Goal: Browse casually: Explore the website without a specific task or goal

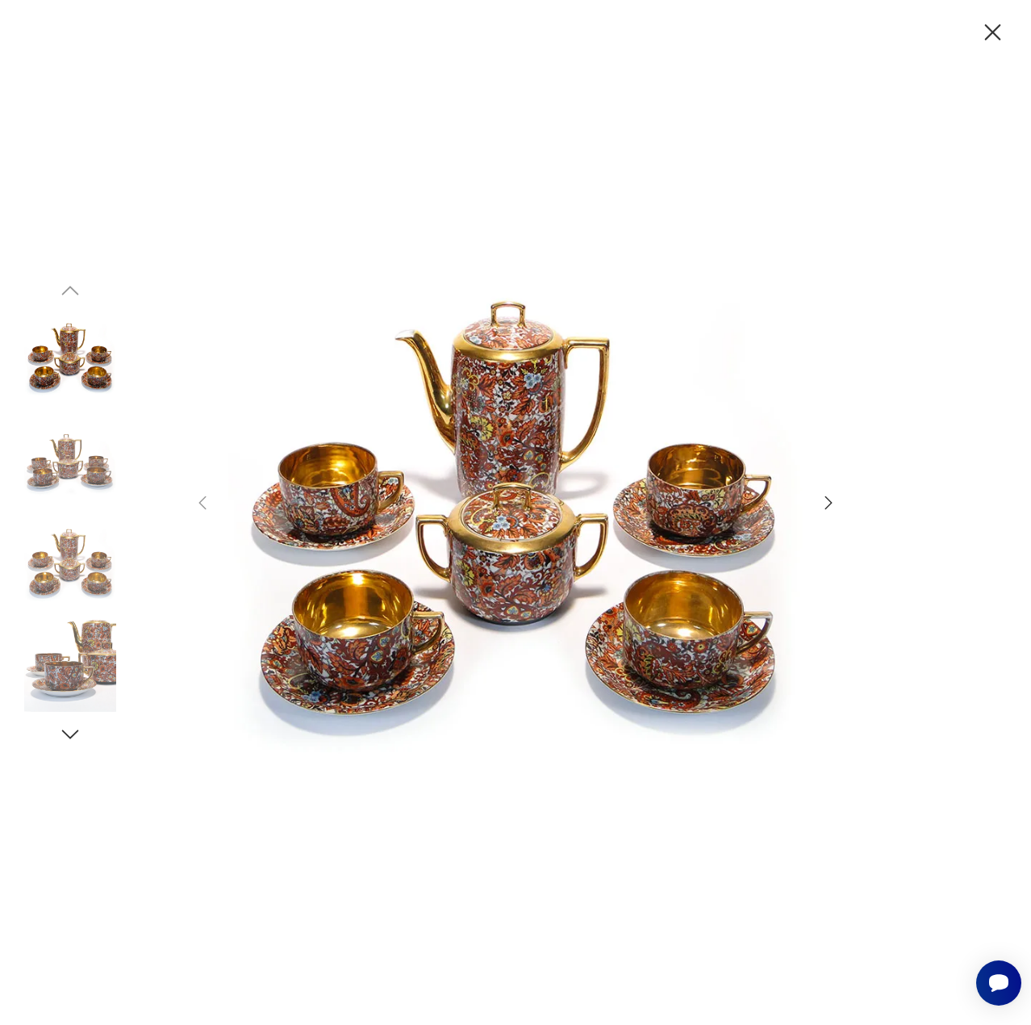
click at [825, 506] on icon "button" at bounding box center [828, 502] width 19 height 19
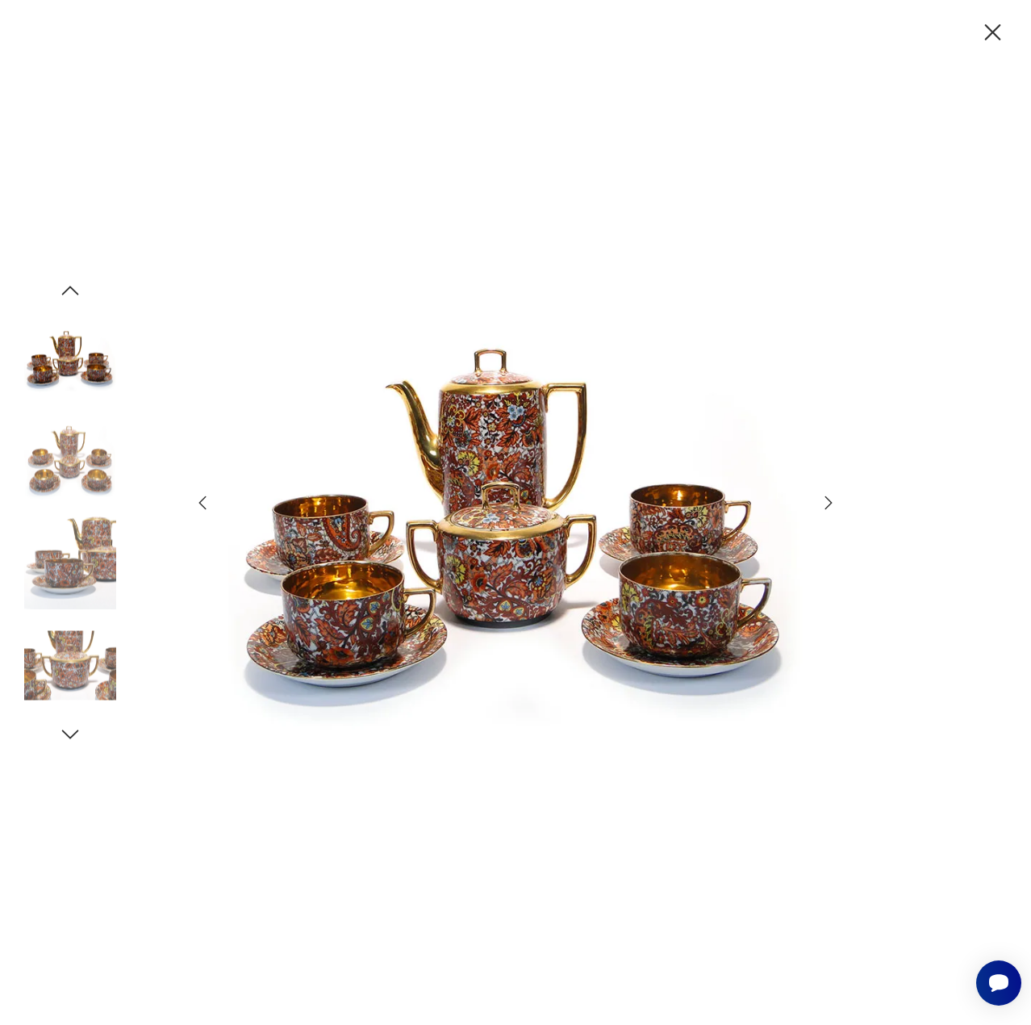
click at [825, 506] on icon "button" at bounding box center [828, 502] width 19 height 19
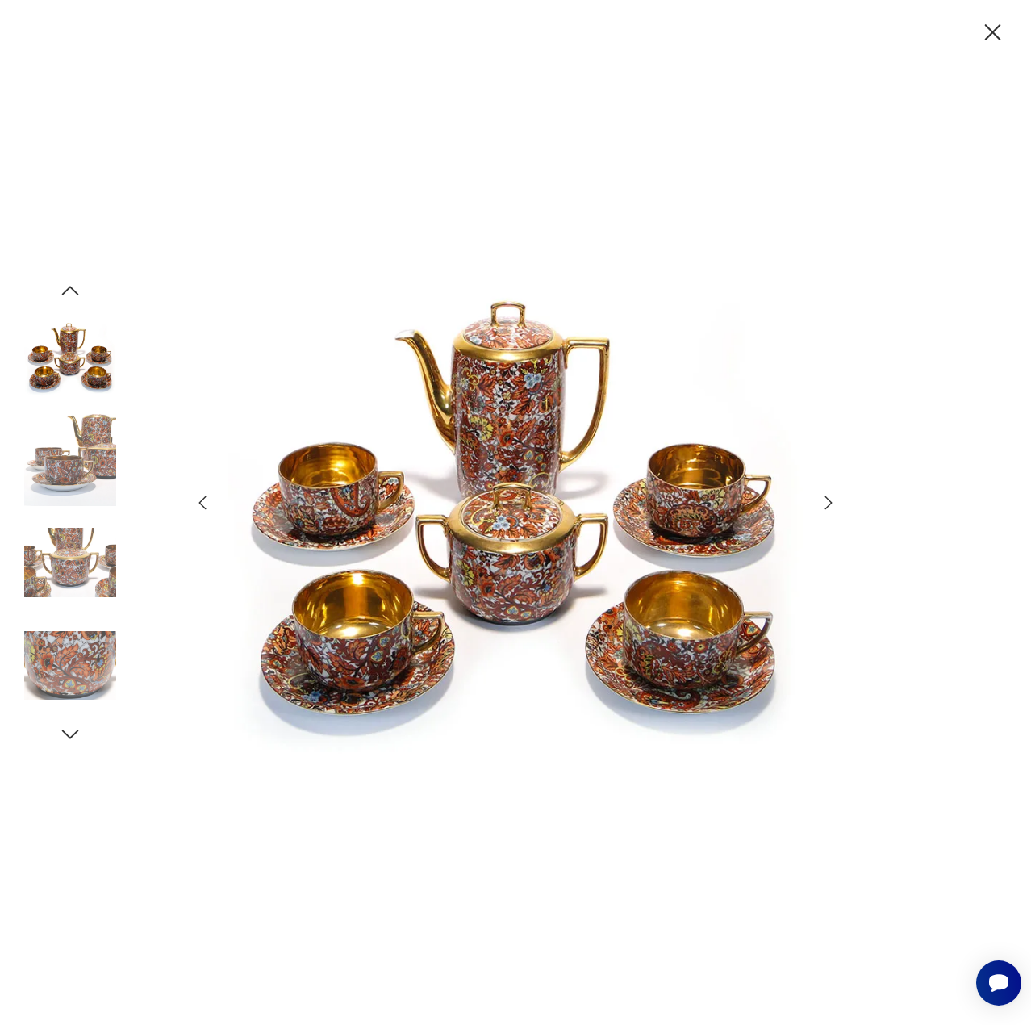
click at [825, 506] on icon "button" at bounding box center [828, 502] width 19 height 19
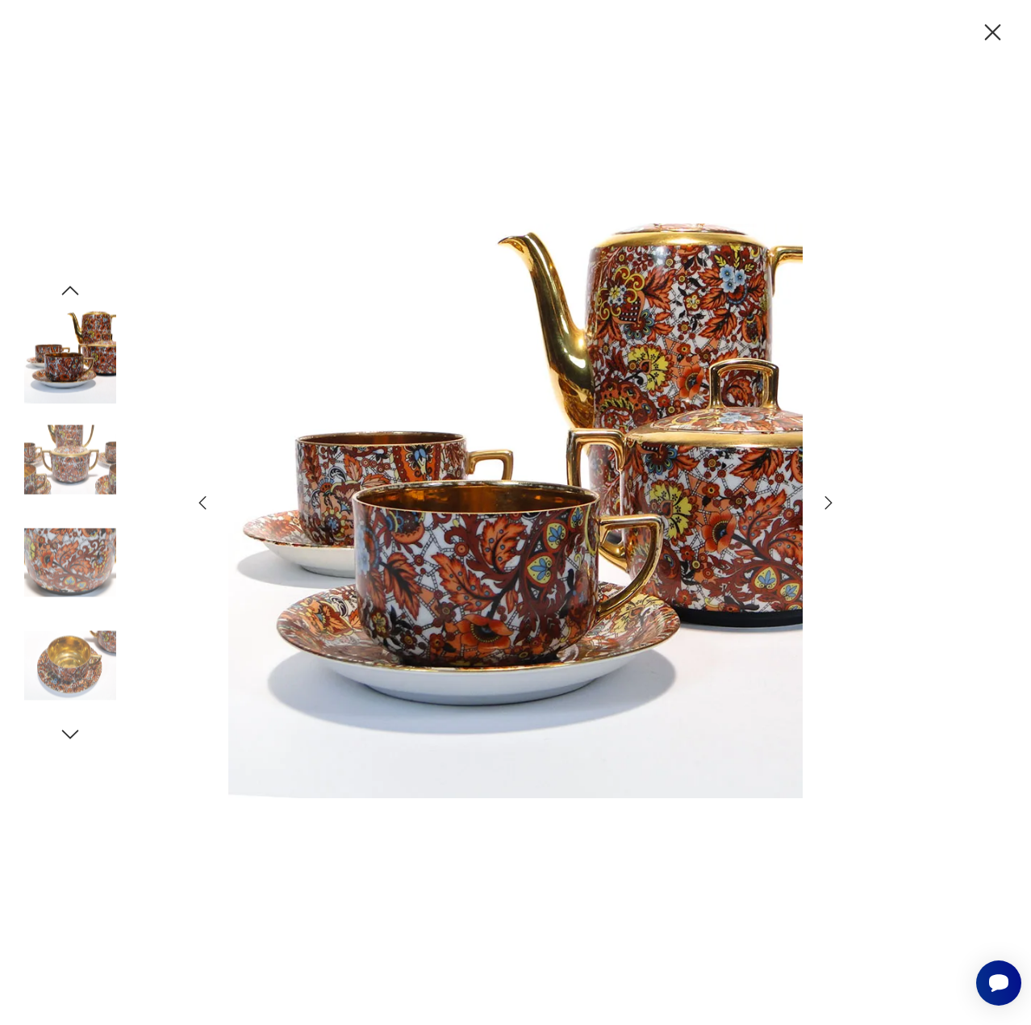
click at [825, 506] on icon "button" at bounding box center [828, 502] width 19 height 19
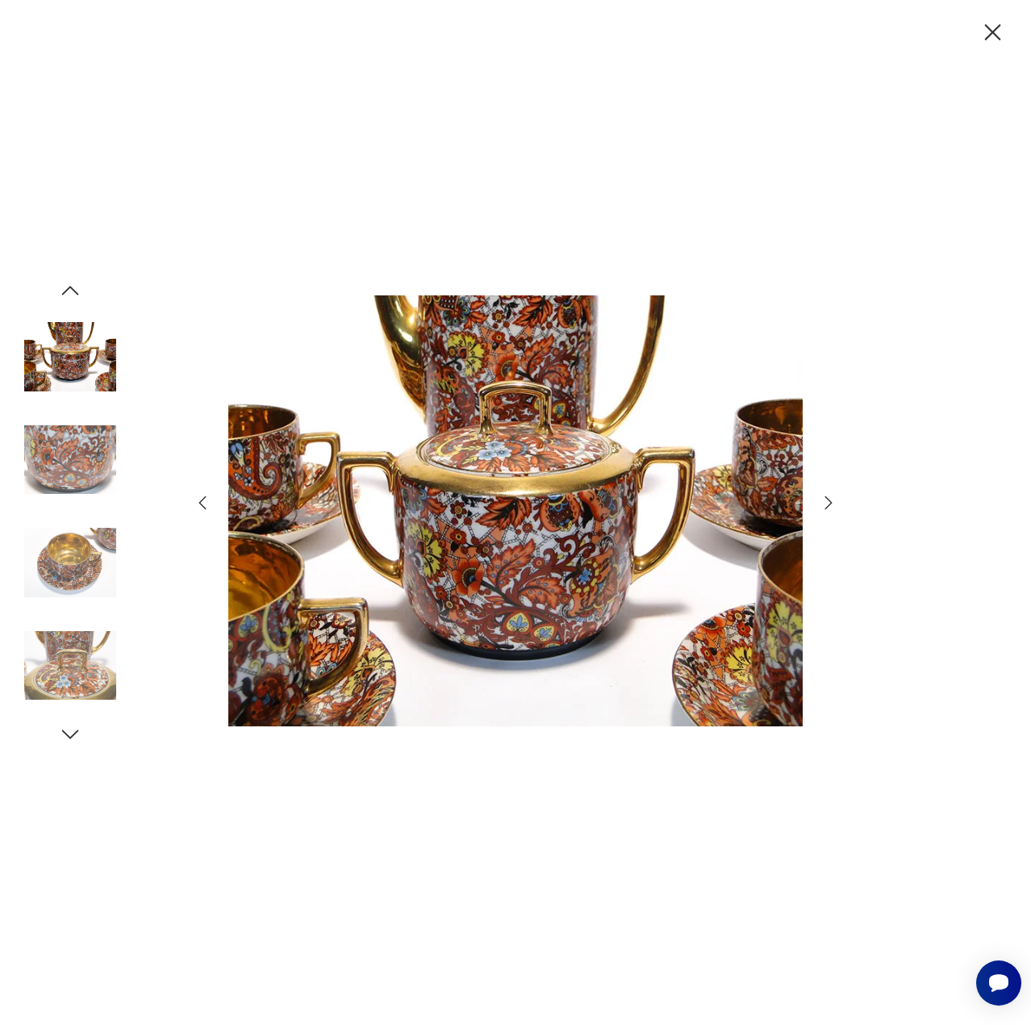
click at [995, 33] on icon "button" at bounding box center [993, 32] width 16 height 16
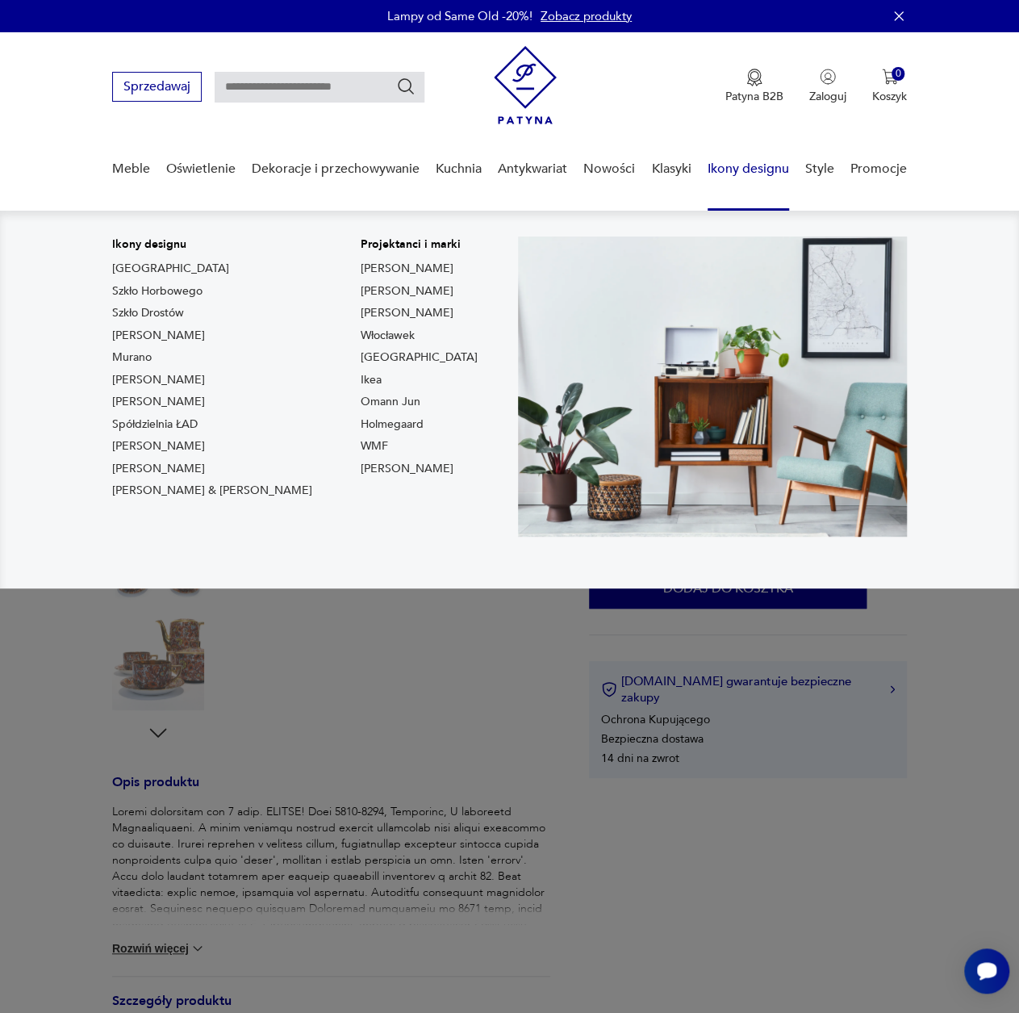
click at [733, 173] on link "Ikony designu" at bounding box center [748, 169] width 81 height 62
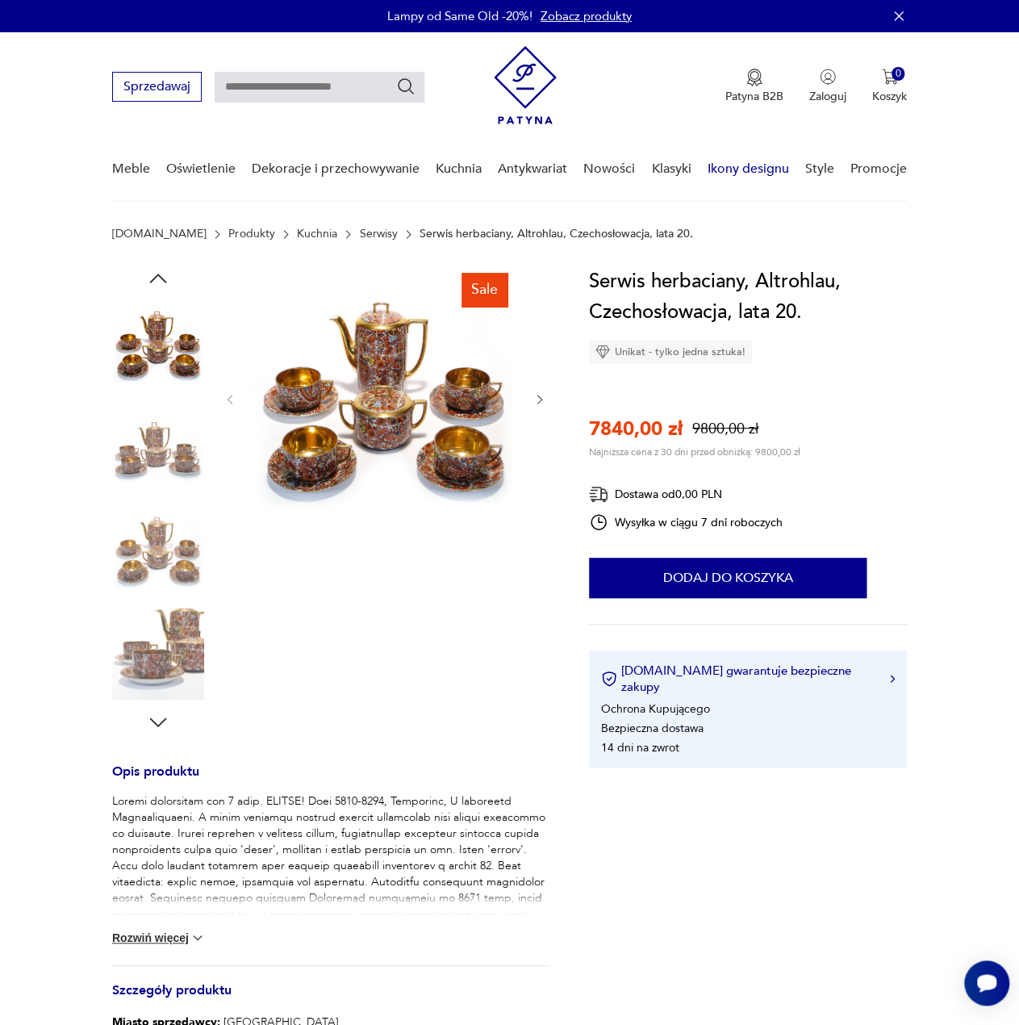
click at [733, 173] on link "Ikony designu" at bounding box center [748, 169] width 81 height 62
click at [744, 165] on link "Ikony designu" at bounding box center [748, 169] width 81 height 62
